Goal: Information Seeking & Learning: Learn about a topic

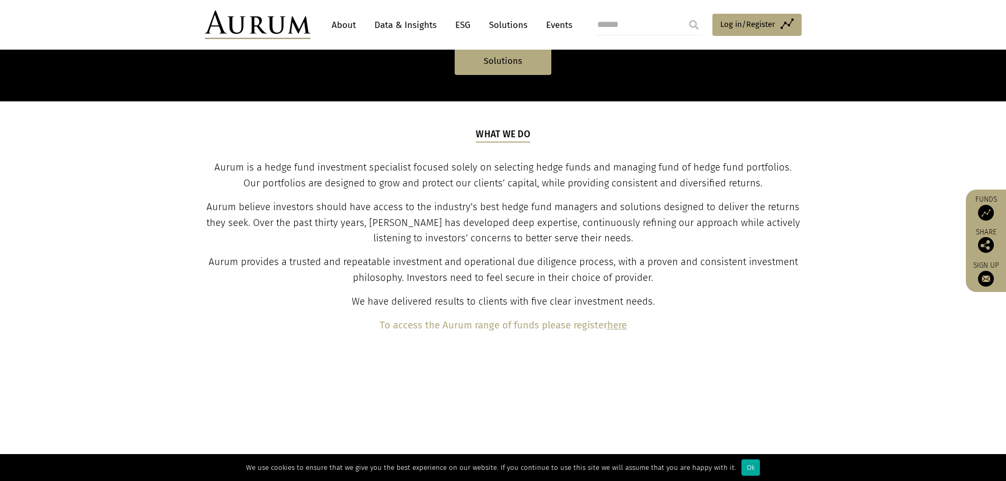
scroll to position [317, 0]
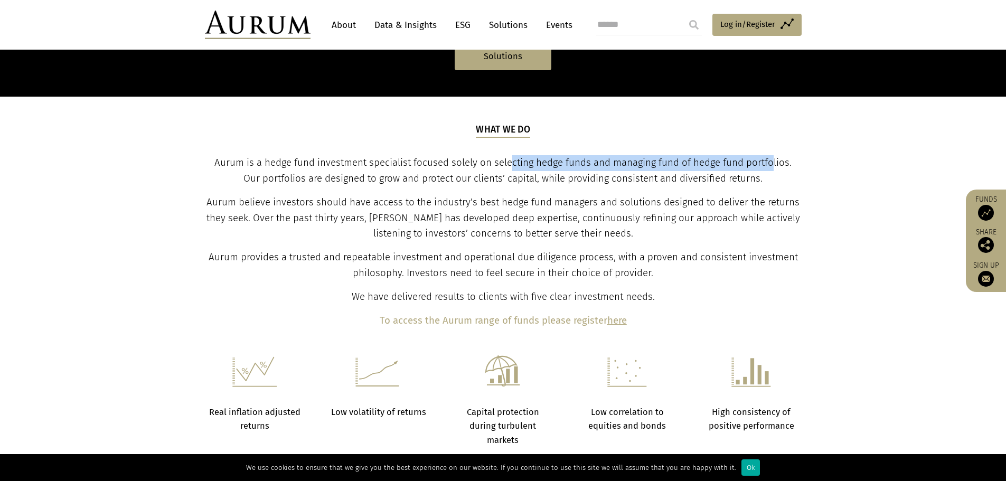
drag, startPoint x: 501, startPoint y: 162, endPoint x: 762, endPoint y: 164, distance: 261.0
click at [762, 164] on span "Aurum is a hedge fund investment specialist focused solely on selecting hedge f…" at bounding box center [502, 170] width 577 height 27
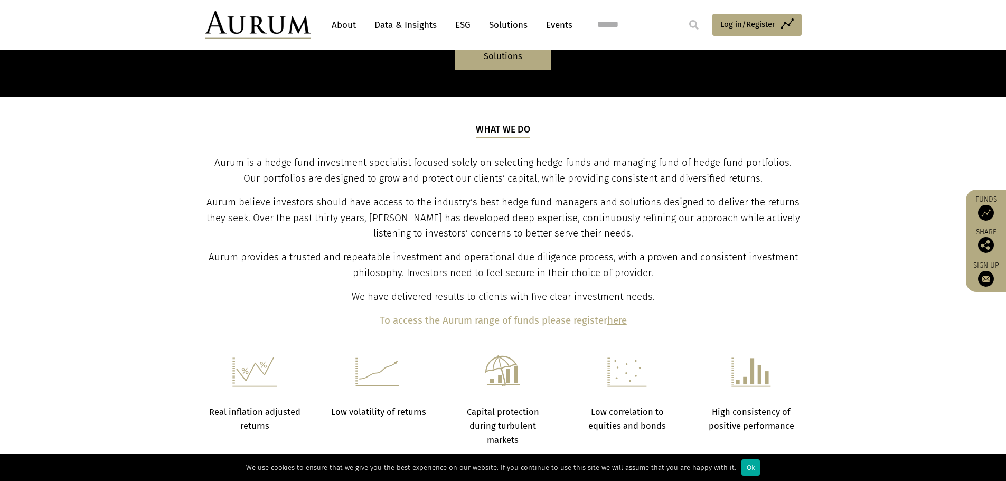
click at [364, 180] on span "Aurum is a hedge fund investment specialist focused solely on selecting hedge f…" at bounding box center [502, 170] width 577 height 27
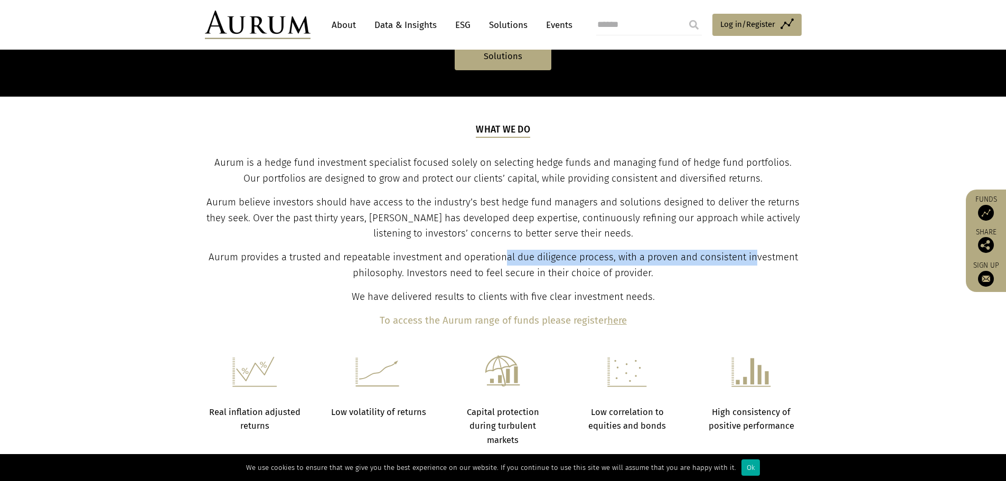
drag, startPoint x: 520, startPoint y: 259, endPoint x: 757, endPoint y: 263, distance: 236.7
click at [757, 263] on span "Aurum provides a trusted and repeatable investment and operational due diligenc…" at bounding box center [504, 264] width 590 height 27
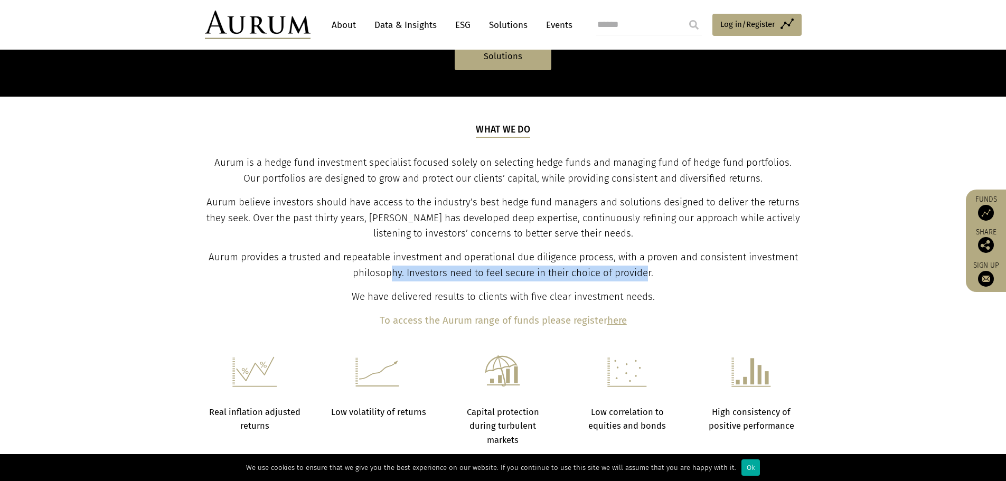
drag, startPoint x: 391, startPoint y: 274, endPoint x: 647, endPoint y: 274, distance: 256.2
click at [647, 274] on span "Aurum provides a trusted and repeatable investment and operational due diligenc…" at bounding box center [504, 264] width 590 height 27
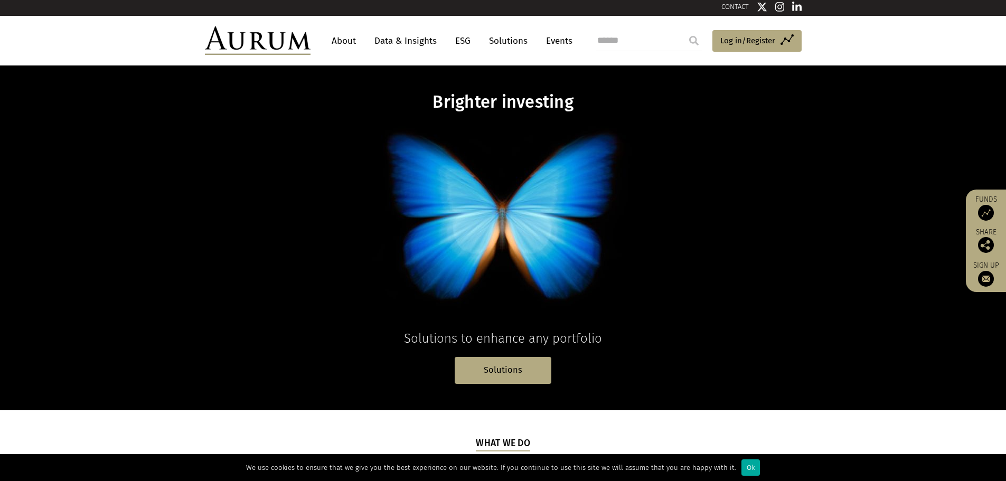
scroll to position [0, 0]
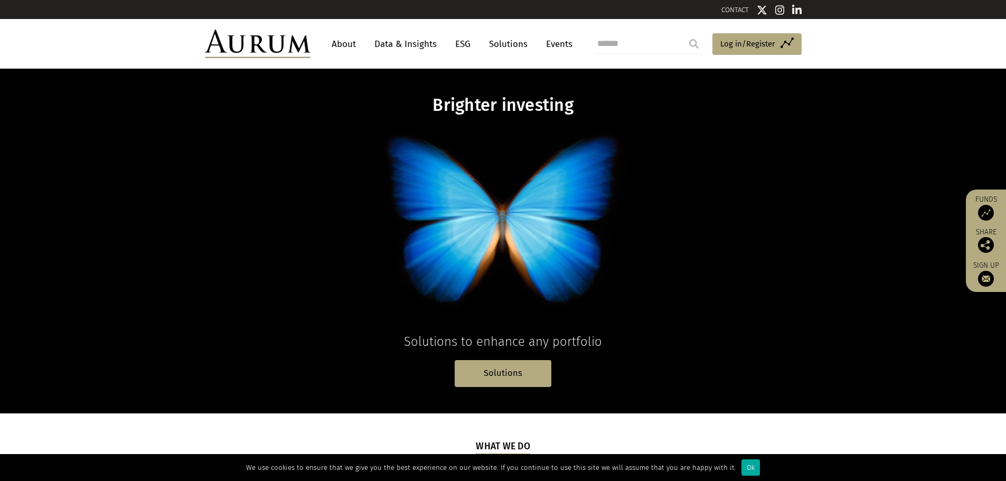
click at [401, 45] on link "Data & Insights" at bounding box center [405, 44] width 73 height 20
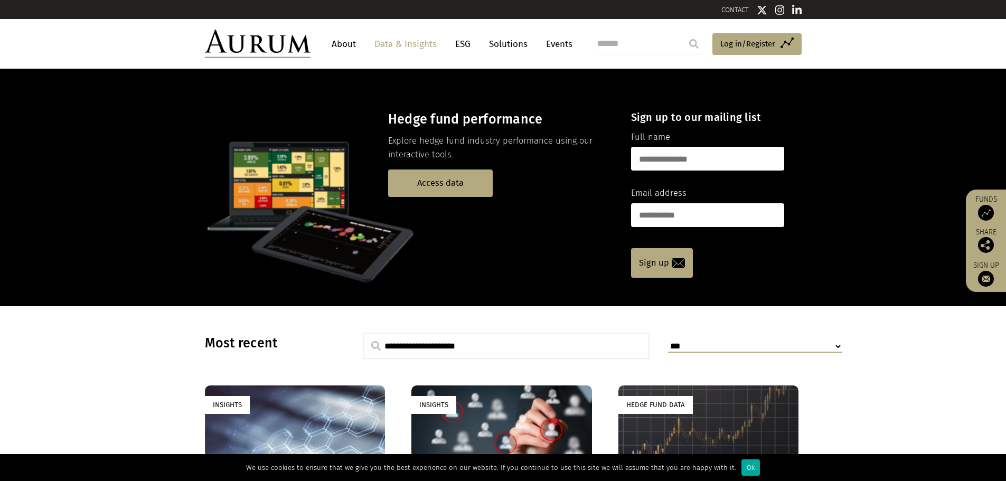
click at [623, 44] on input "search" at bounding box center [649, 43] width 106 height 21
type input "****"
click at [684, 33] on input "submit" at bounding box center [694, 43] width 21 height 21
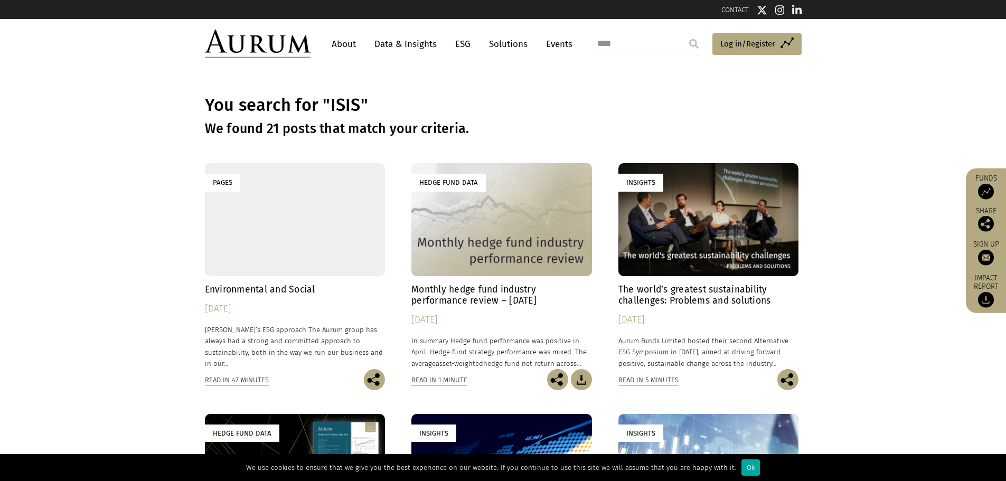
click at [508, 49] on link "Solutions" at bounding box center [508, 44] width 49 height 20
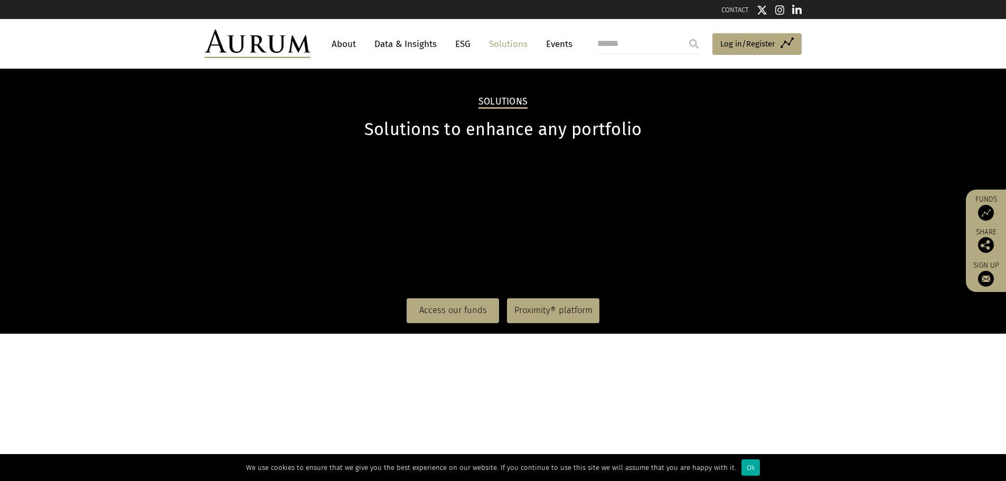
click at [549, 45] on link "Events" at bounding box center [557, 44] width 32 height 20
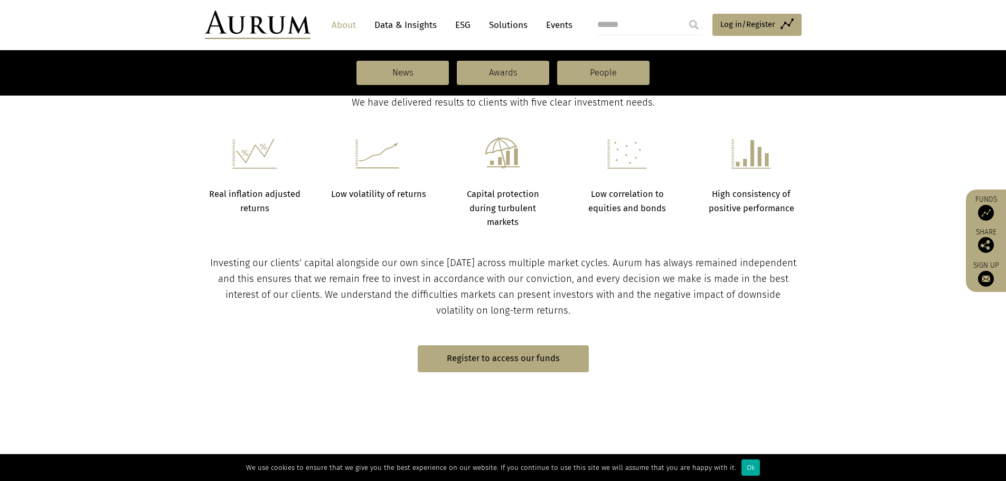
scroll to position [423, 0]
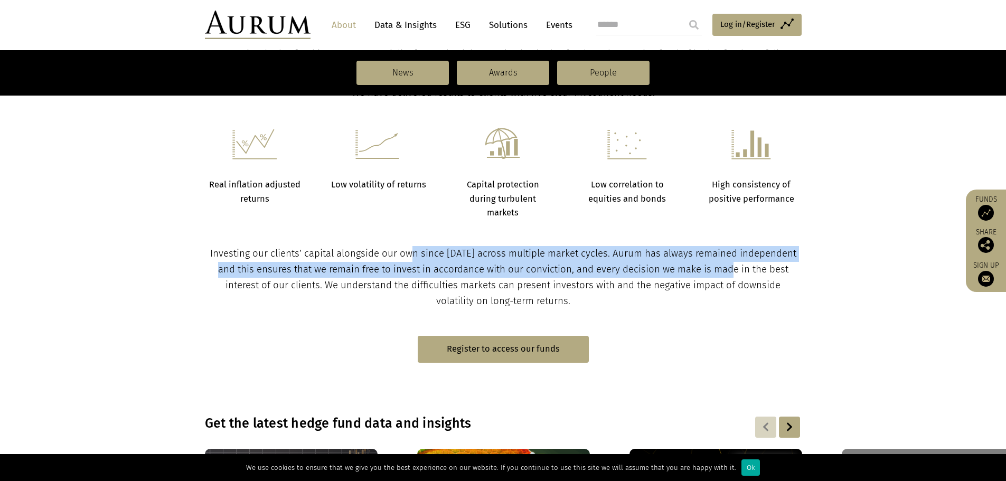
drag, startPoint x: 417, startPoint y: 254, endPoint x: 741, endPoint y: 273, distance: 324.4
click at [741, 273] on span "Investing our clients’ capital alongside our own since 1994 across multiple mar…" at bounding box center [503, 277] width 586 height 59
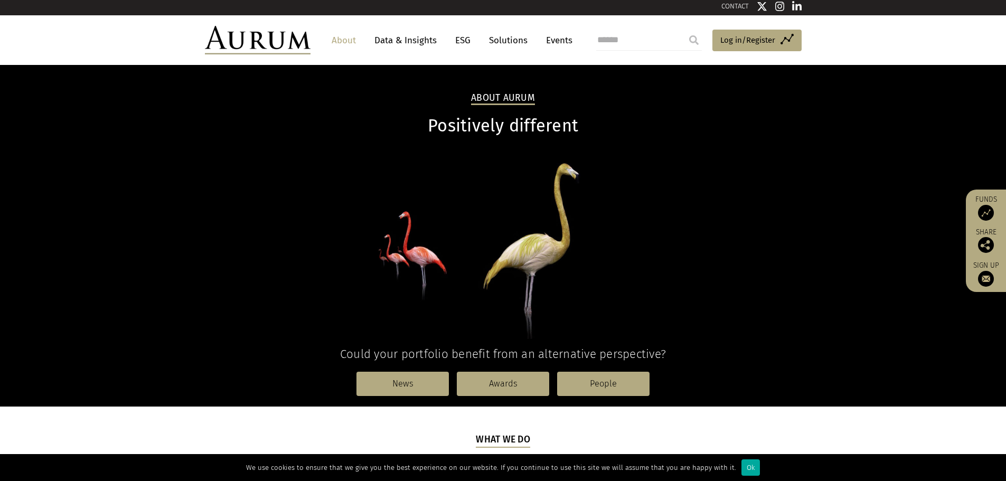
scroll to position [0, 0]
